Goal: Transaction & Acquisition: Book appointment/travel/reservation

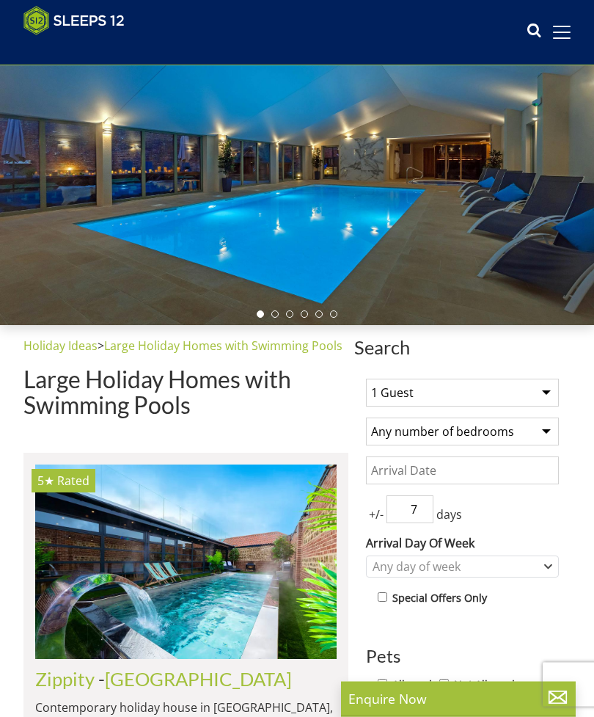
scroll to position [106, 0]
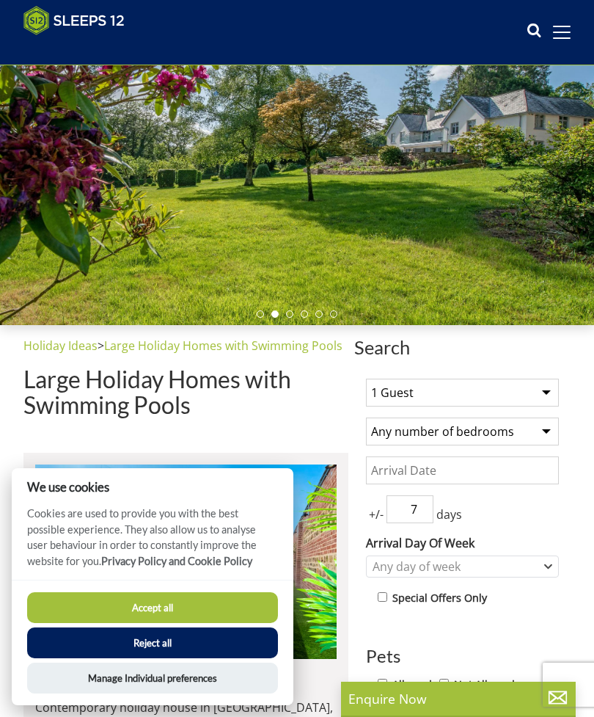
click at [236, 623] on button "Accept all" at bounding box center [152, 607] width 251 height 31
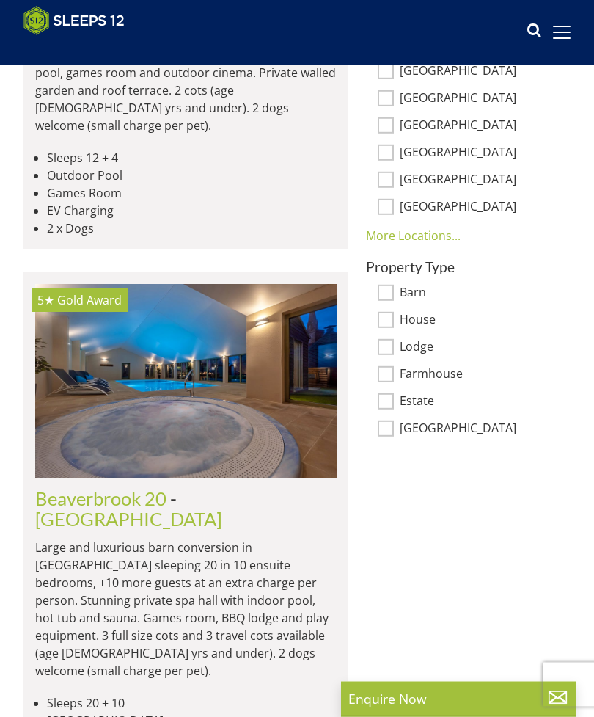
scroll to position [810, 0]
click at [228, 361] on img at bounding box center [186, 382] width 302 height 194
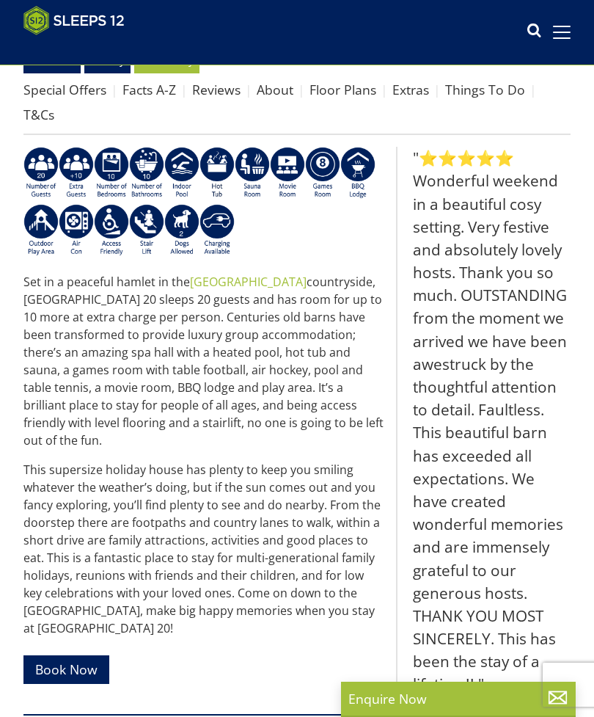
scroll to position [429, 0]
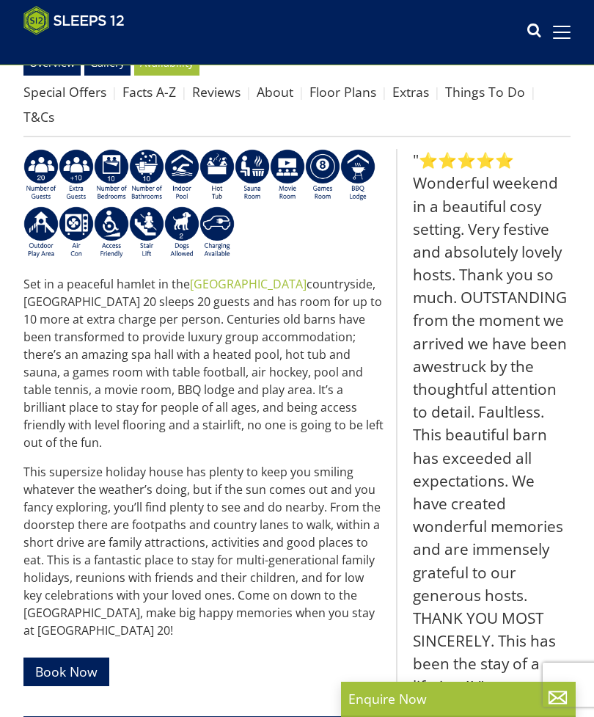
click at [50, 660] on link "Book Now" at bounding box center [66, 671] width 86 height 29
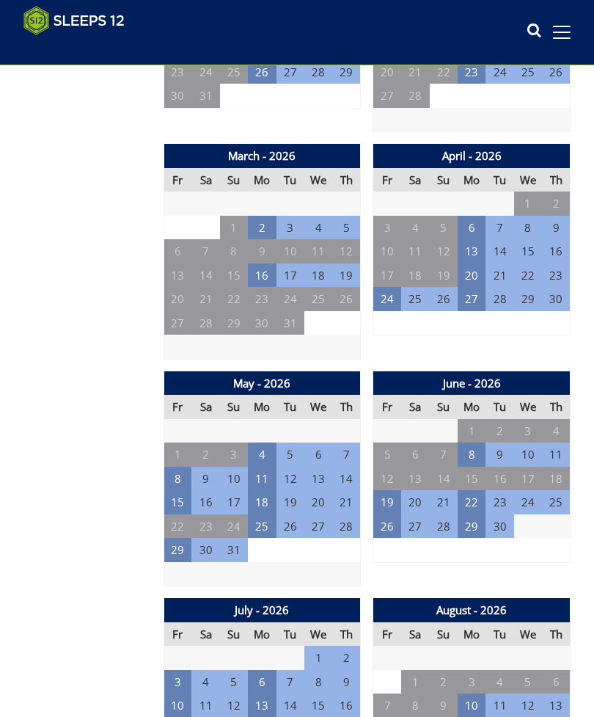
scroll to position [1131, 0]
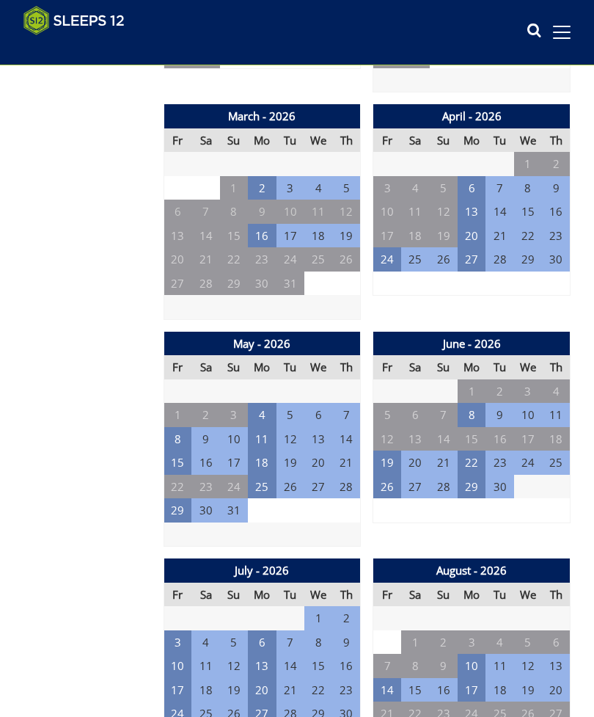
click at [413, 630] on td "1" at bounding box center [415, 642] width 28 height 24
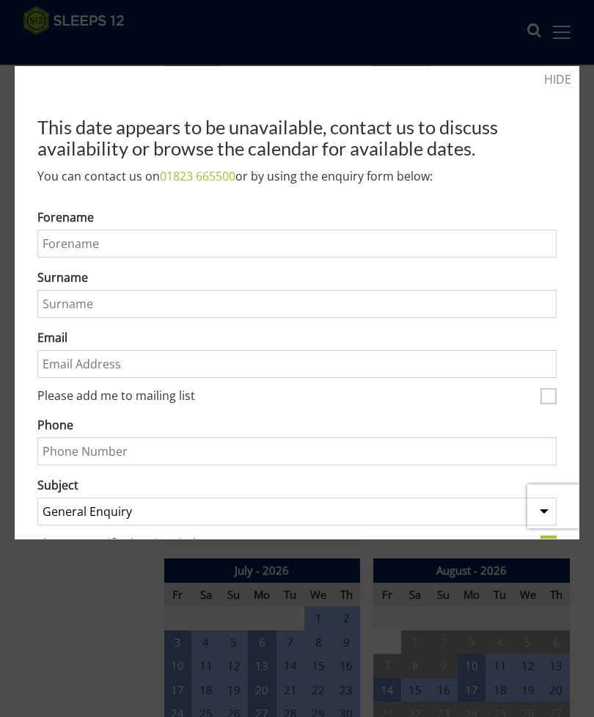
click at [424, 44] on div at bounding box center [297, 358] width 594 height 717
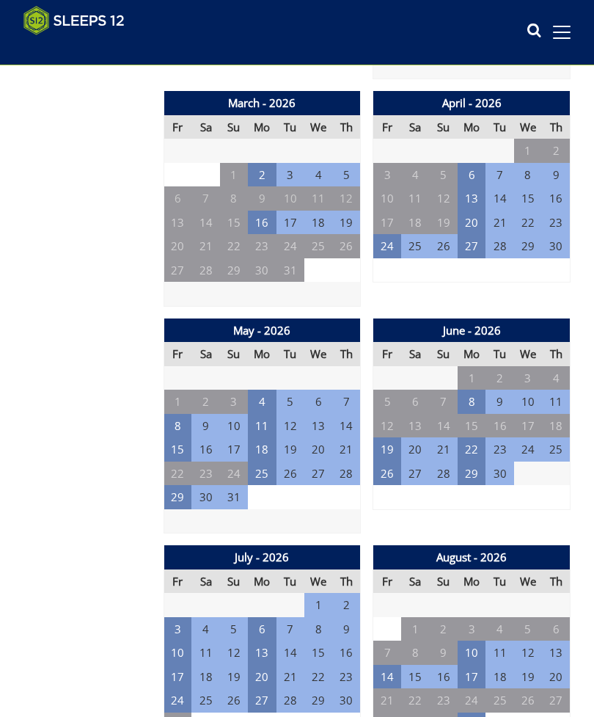
scroll to position [1144, 0]
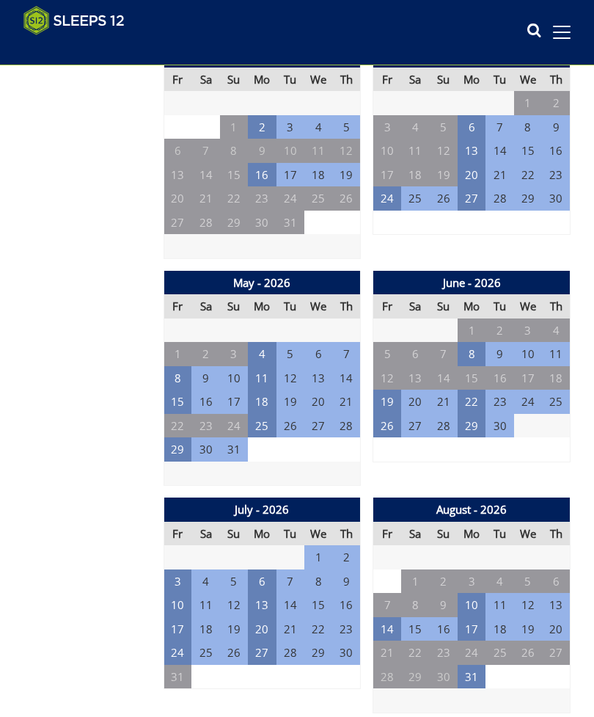
scroll to position [1195, 0]
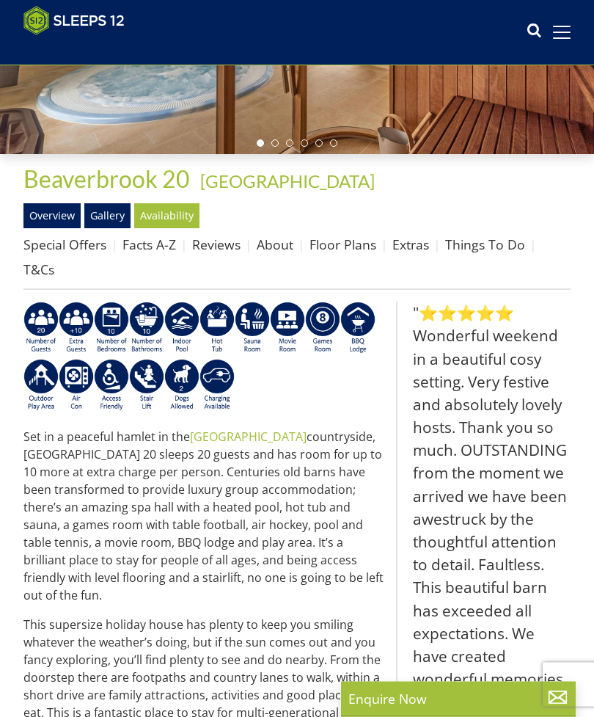
scroll to position [286, 0]
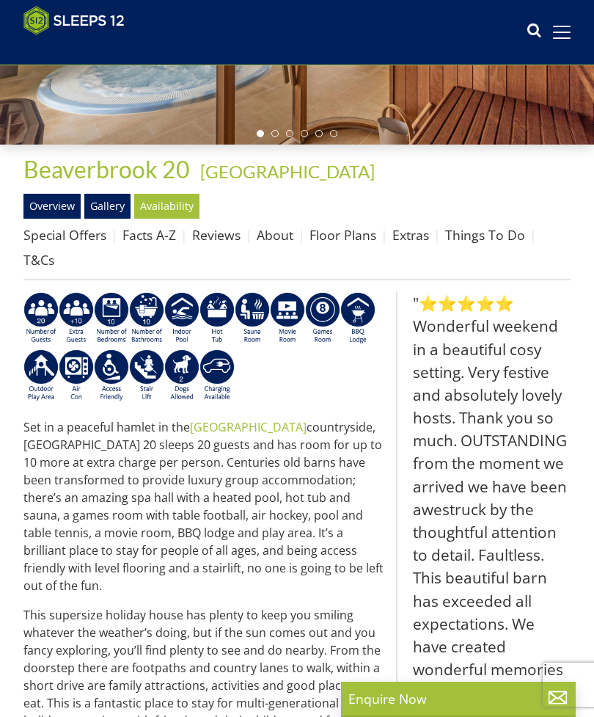
click at [59, 716] on p "This supersize holiday house has plenty to keep you smiling whatever the weathe…" at bounding box center [203, 694] width 361 height 176
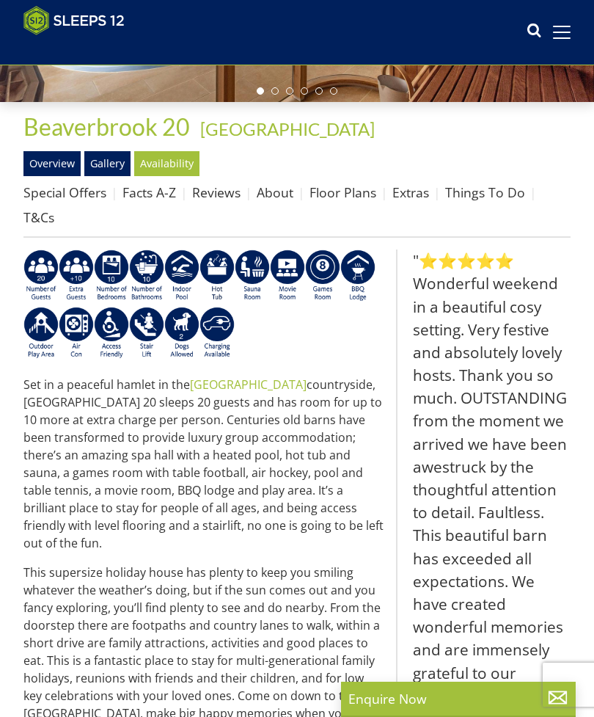
scroll to position [333, 0]
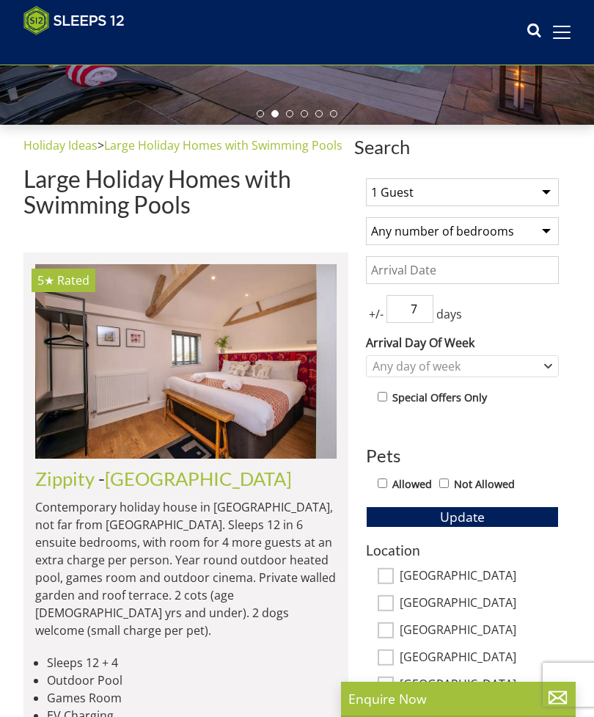
scroll to position [309, 0]
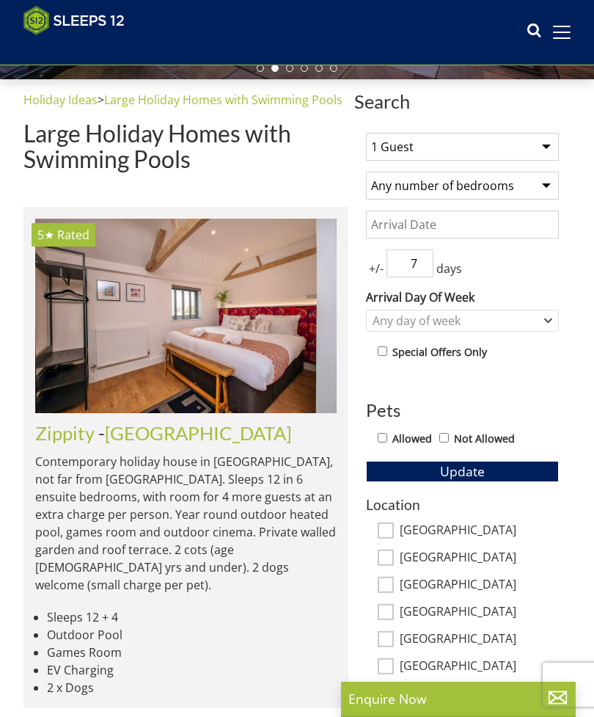
scroll to position [356, 0]
